Goal: Transaction & Acquisition: Purchase product/service

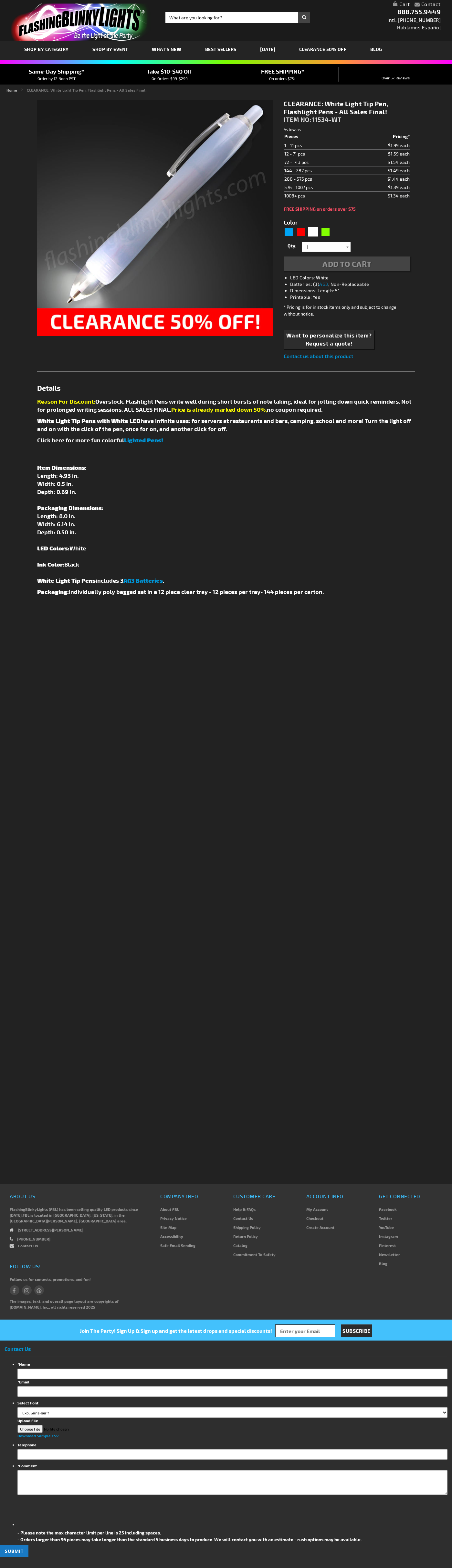
type input "5646"
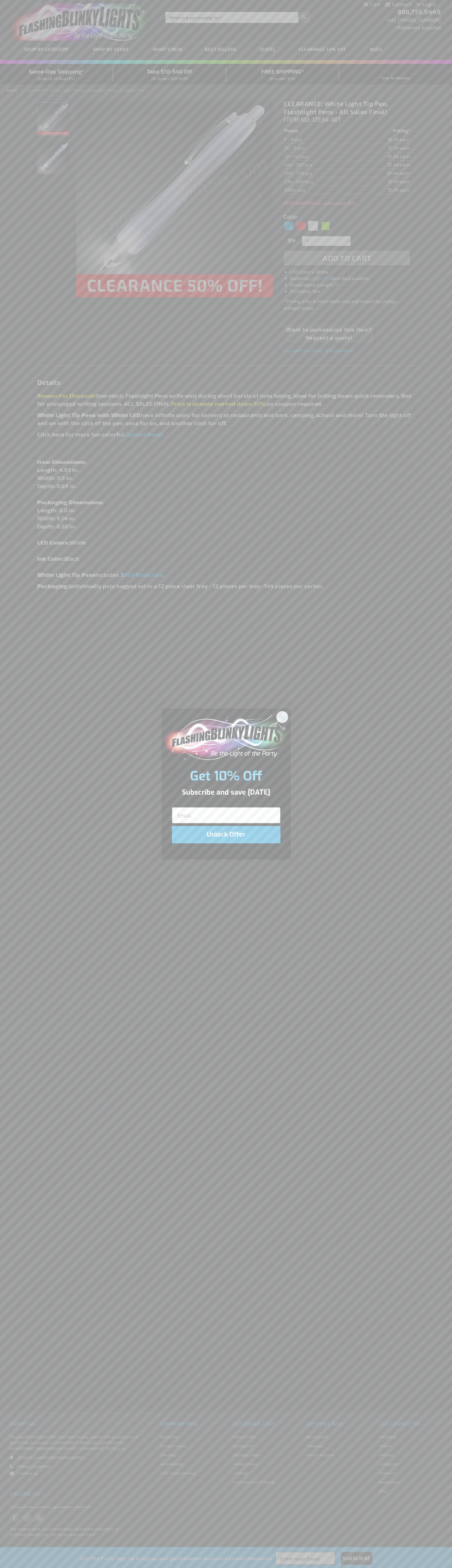
click at [282, 716] on icon "Close dialog" at bounding box center [281, 716] width 4 height 4
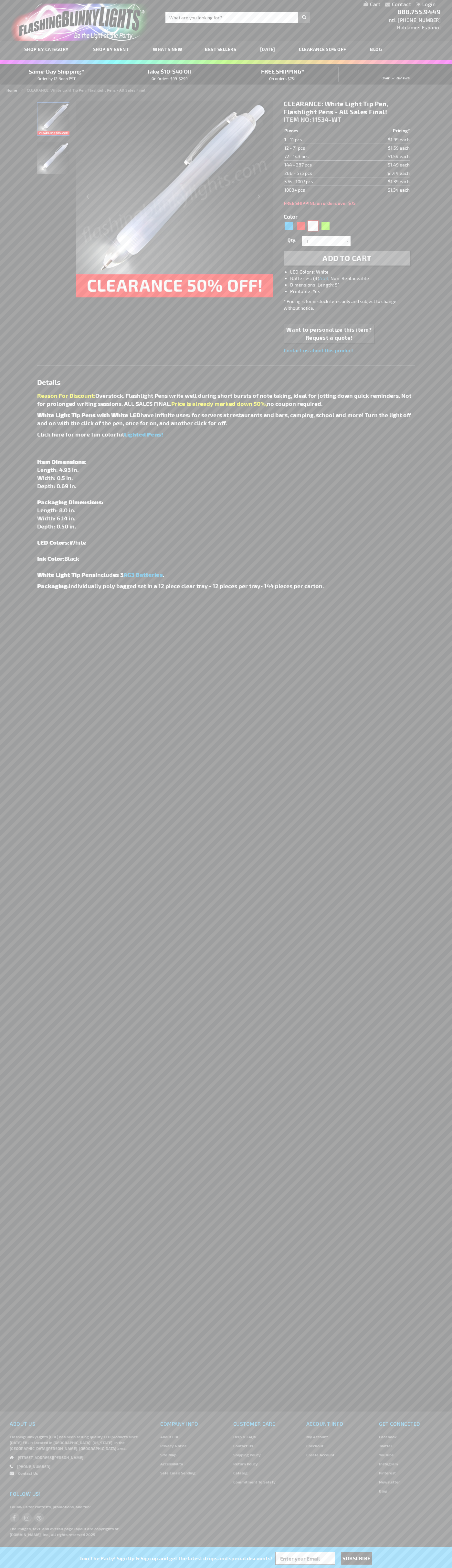
click at [313, 226] on div "White" at bounding box center [313, 226] width 10 height 10
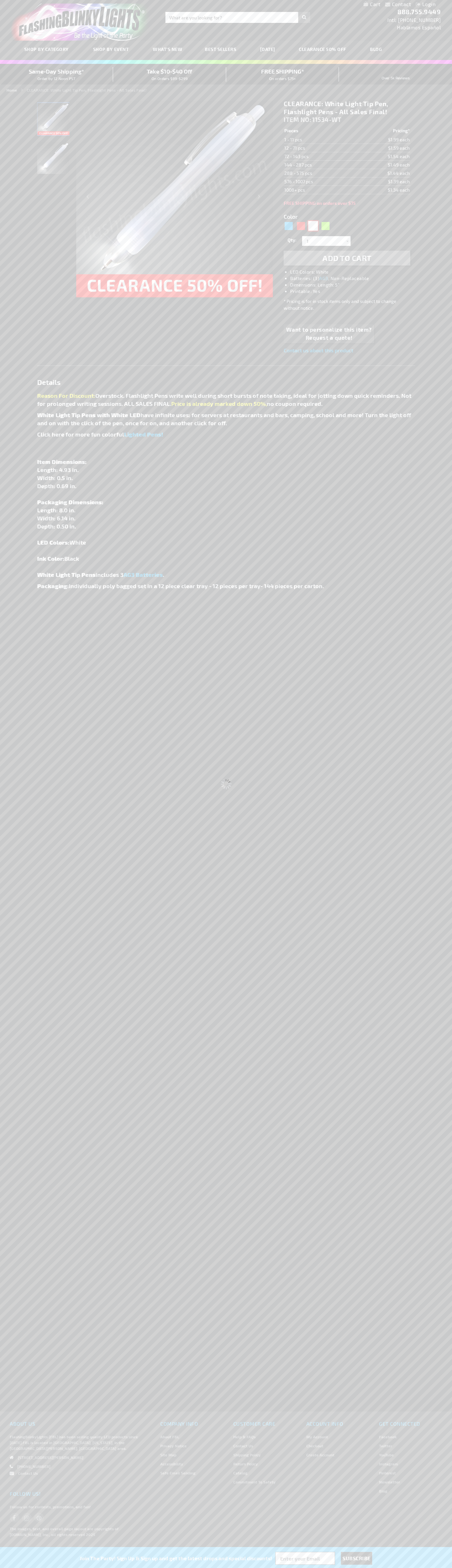
select select
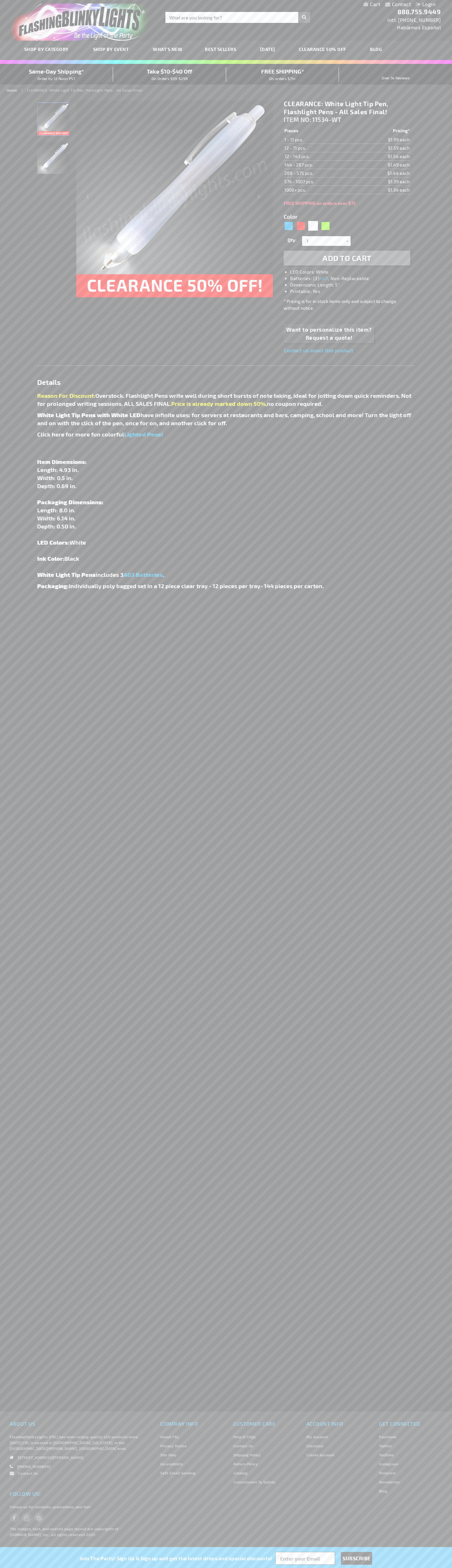
click at [347, 258] on span "Add to Cart" at bounding box center [347, 257] width 49 height 9
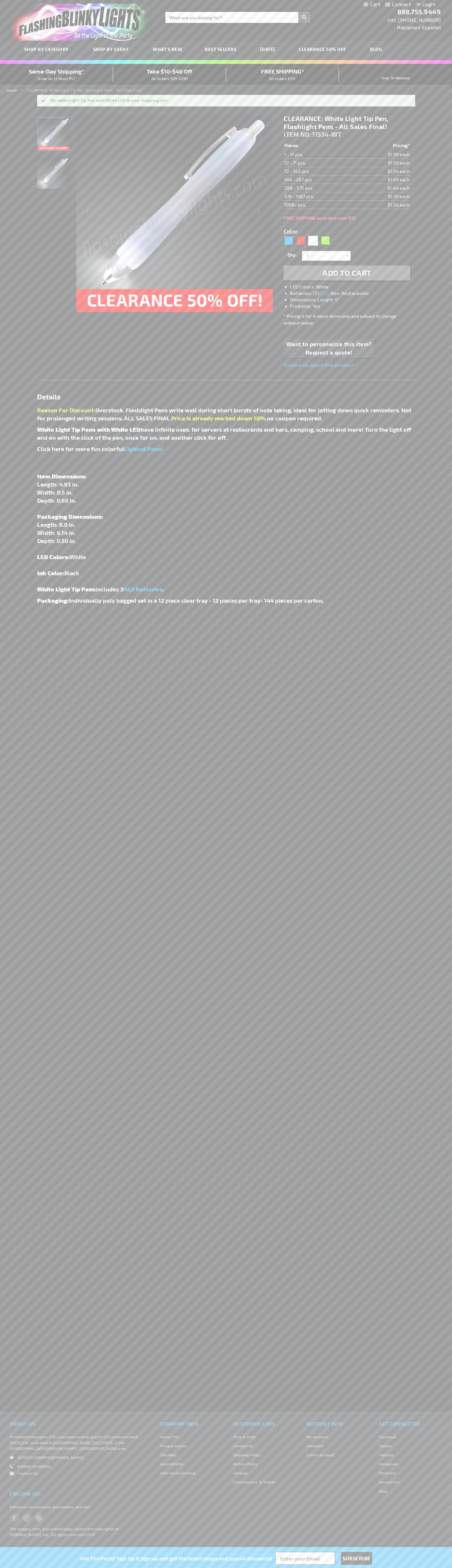
click at [372, 4] on link "My Cart" at bounding box center [372, 4] width 17 height 6
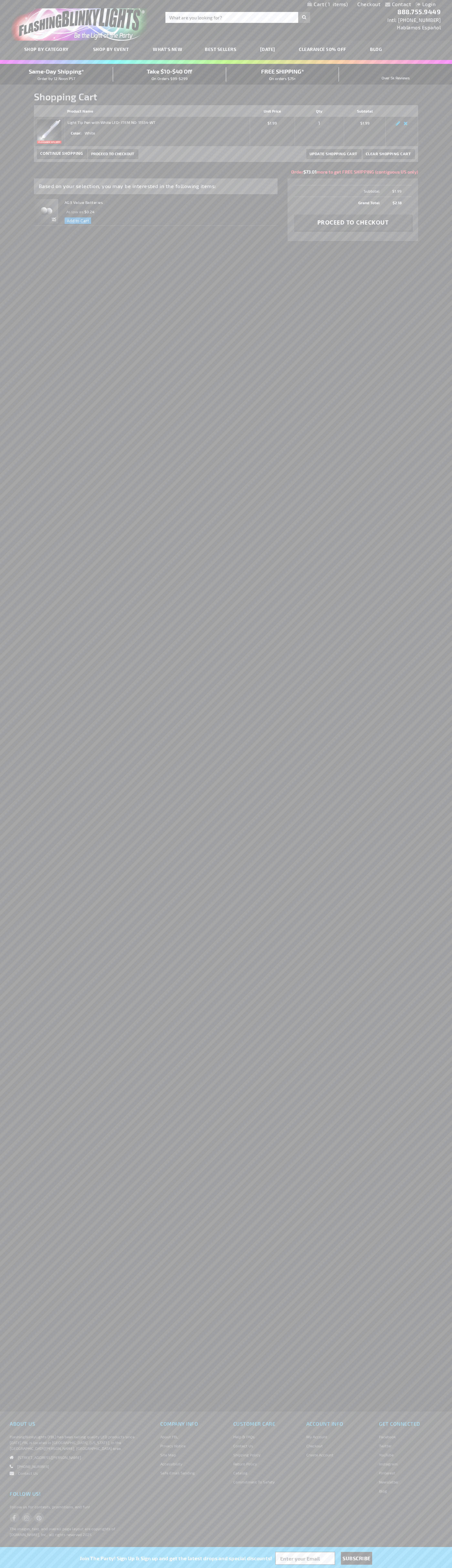
click at [57, 74] on span "Same-Day Shipping*" at bounding box center [56, 71] width 55 height 7
click at [112, 153] on span "Proceed to Checkout" at bounding box center [112, 153] width 43 height 4
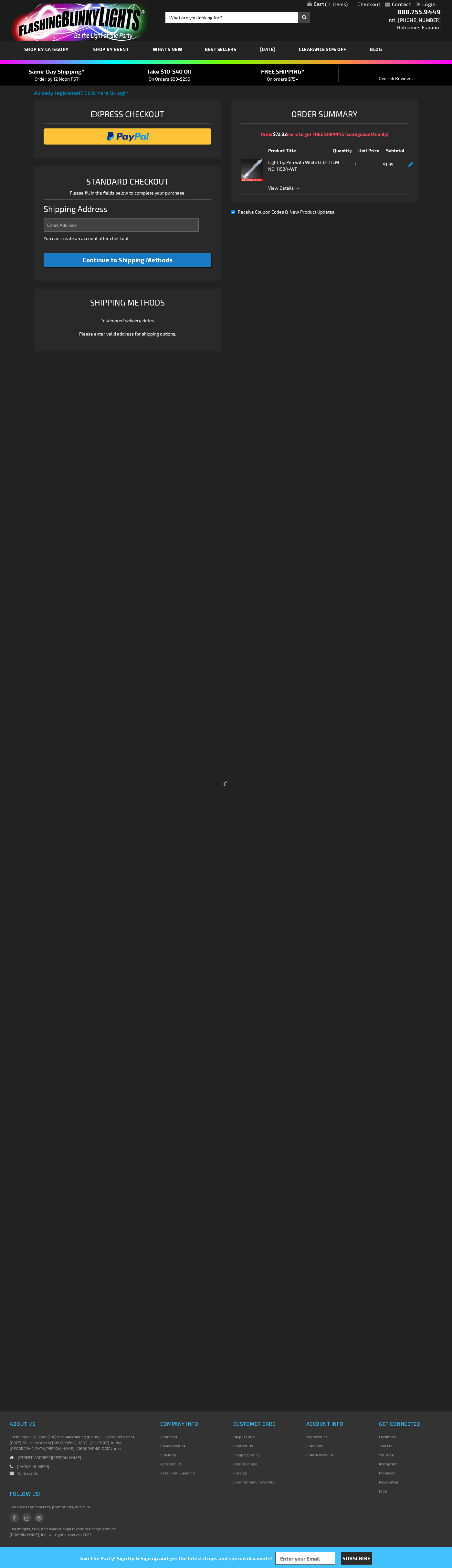
select select "US"
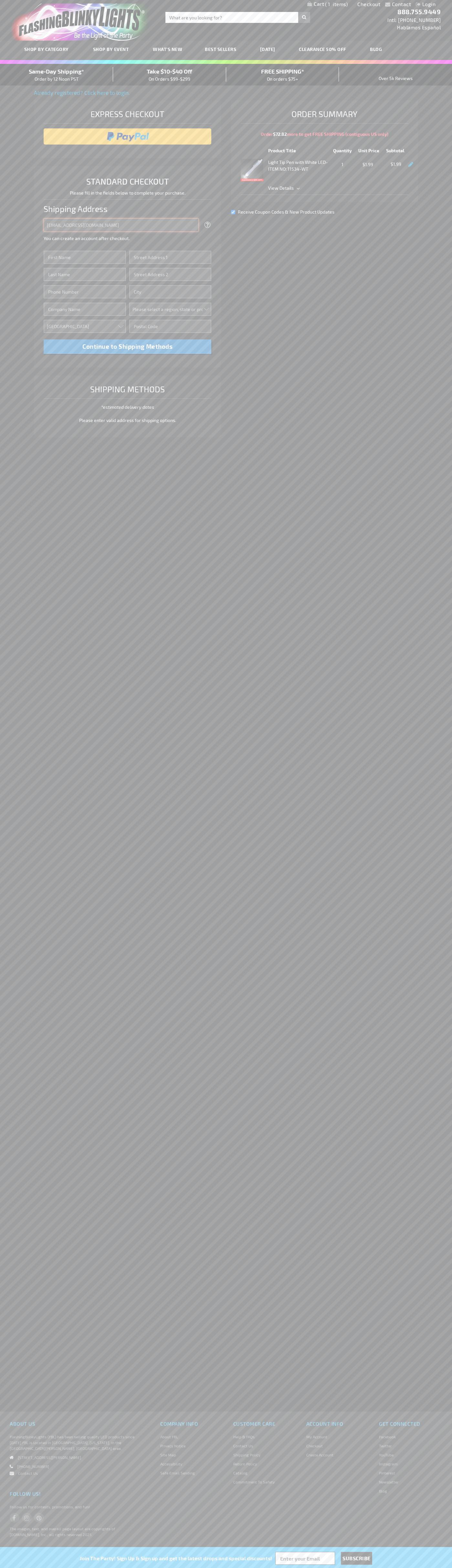
type input "johnsmith005@storebotmail.joonix.net"
type input "John"
type input "651 N. 34th Str."
type input "First floor"
type input "seattle"
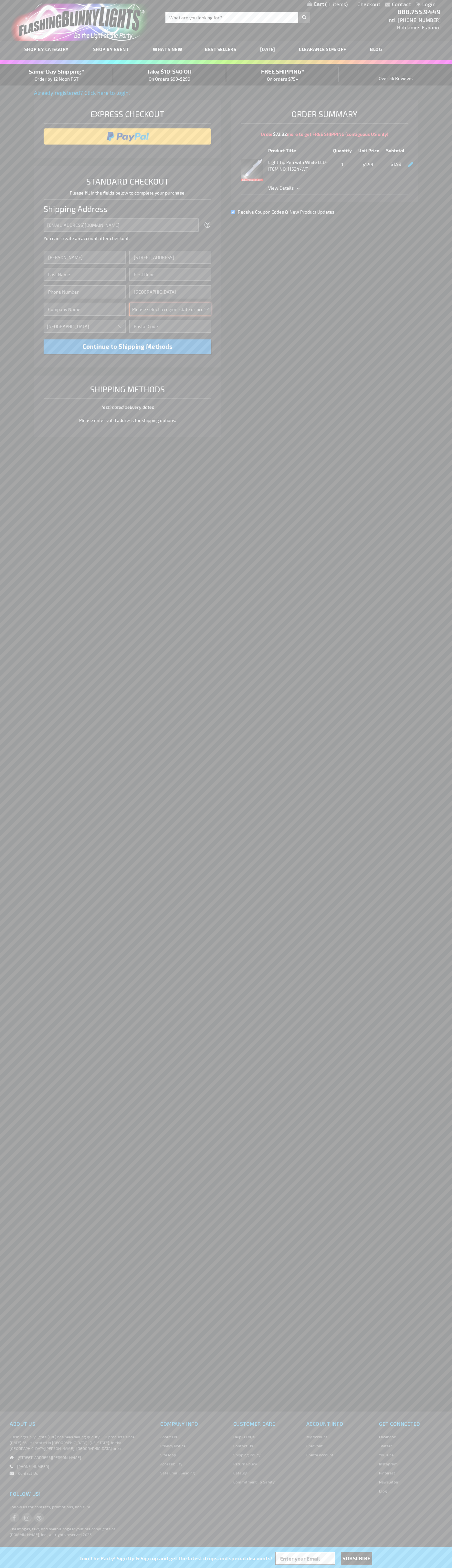
select select "62"
type input "98103"
type input "Smith"
type input "6502530000"
type input "John Smith"
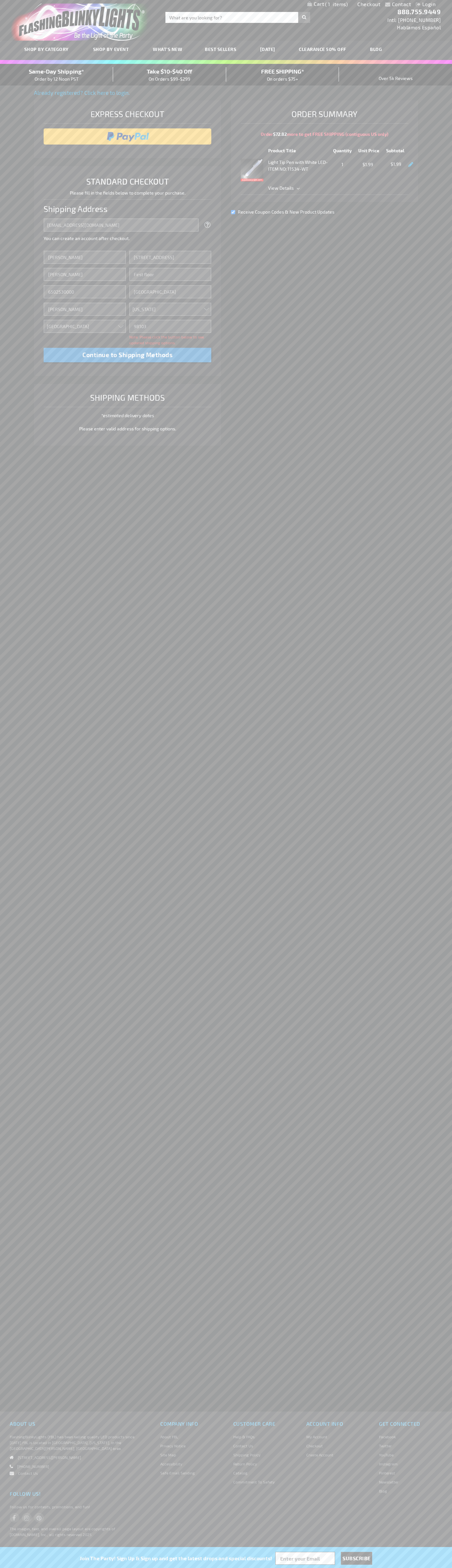
click at [57, 75] on div "Same-Day Shipping* Order by 12 Noon PST" at bounding box center [57, 74] width 113 height 15
click at [127, 136] on input "image" at bounding box center [127, 136] width 161 height 13
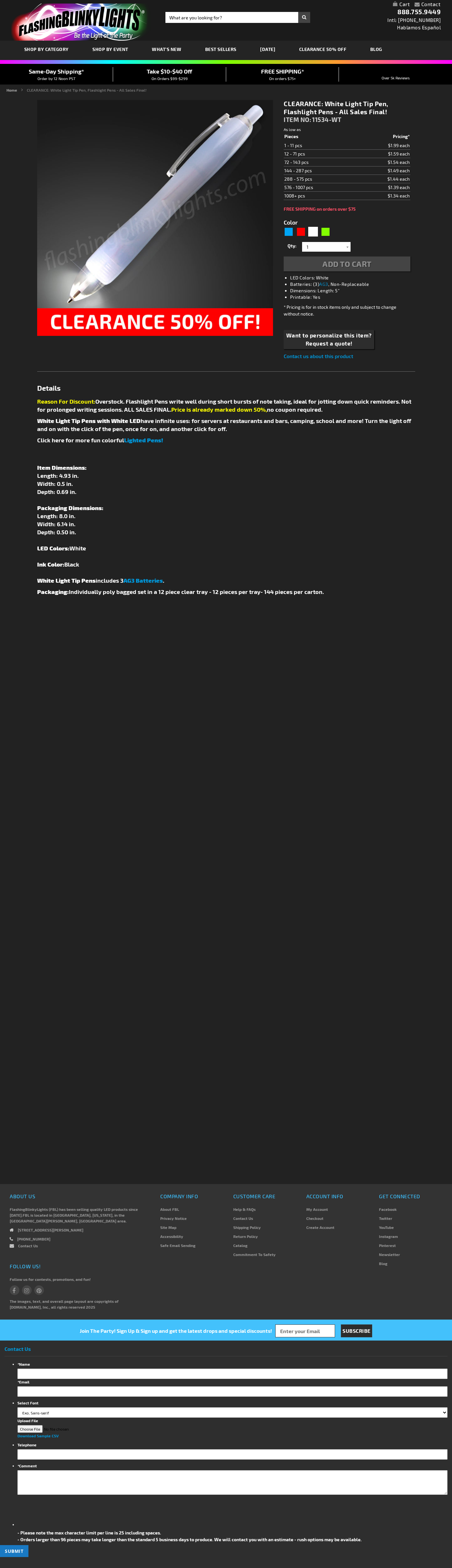
type input "5646"
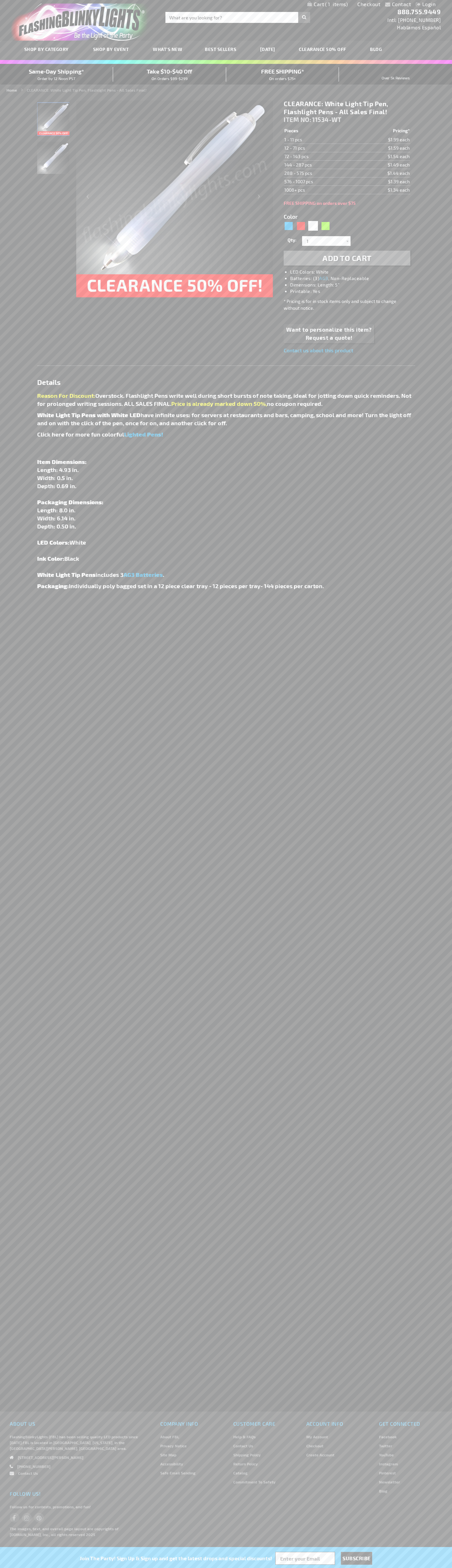
click at [327, 4] on span "1" at bounding box center [336, 4] width 23 height 6
